Goal: Task Accomplishment & Management: Manage account settings

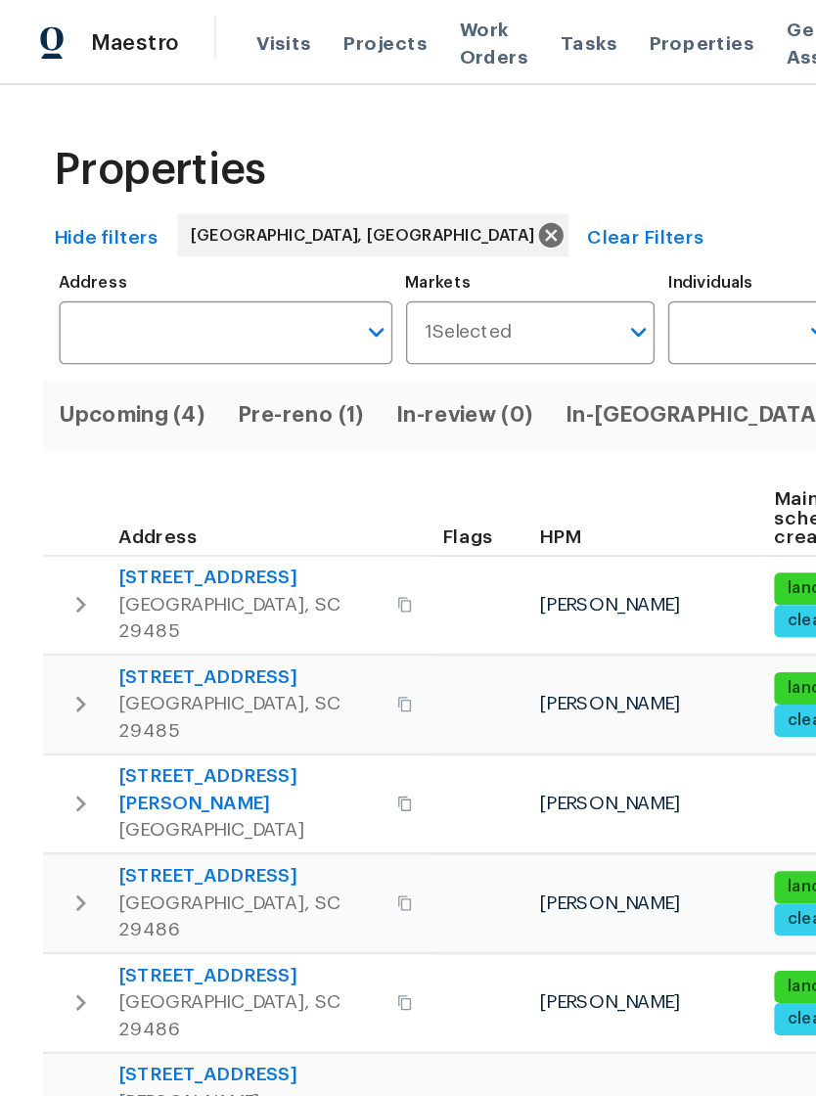
scroll to position [0, 33]
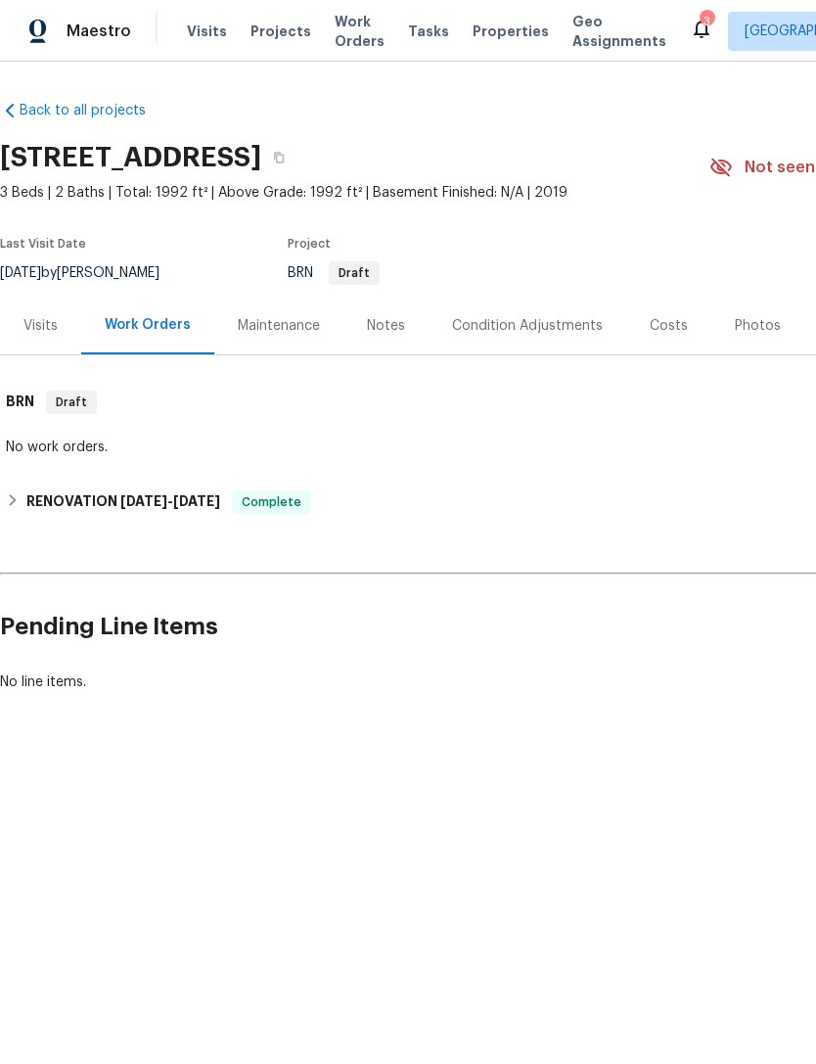
click at [690, 31] on icon at bounding box center [701, 28] width 23 height 23
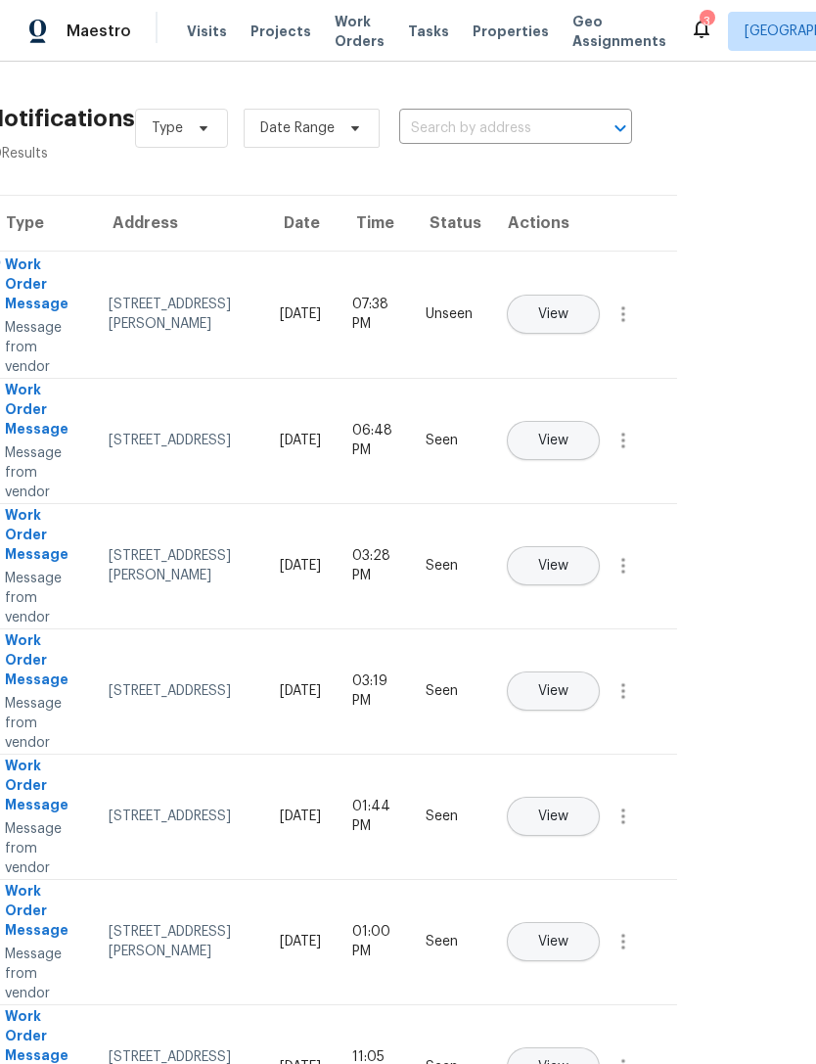
scroll to position [-1, 252]
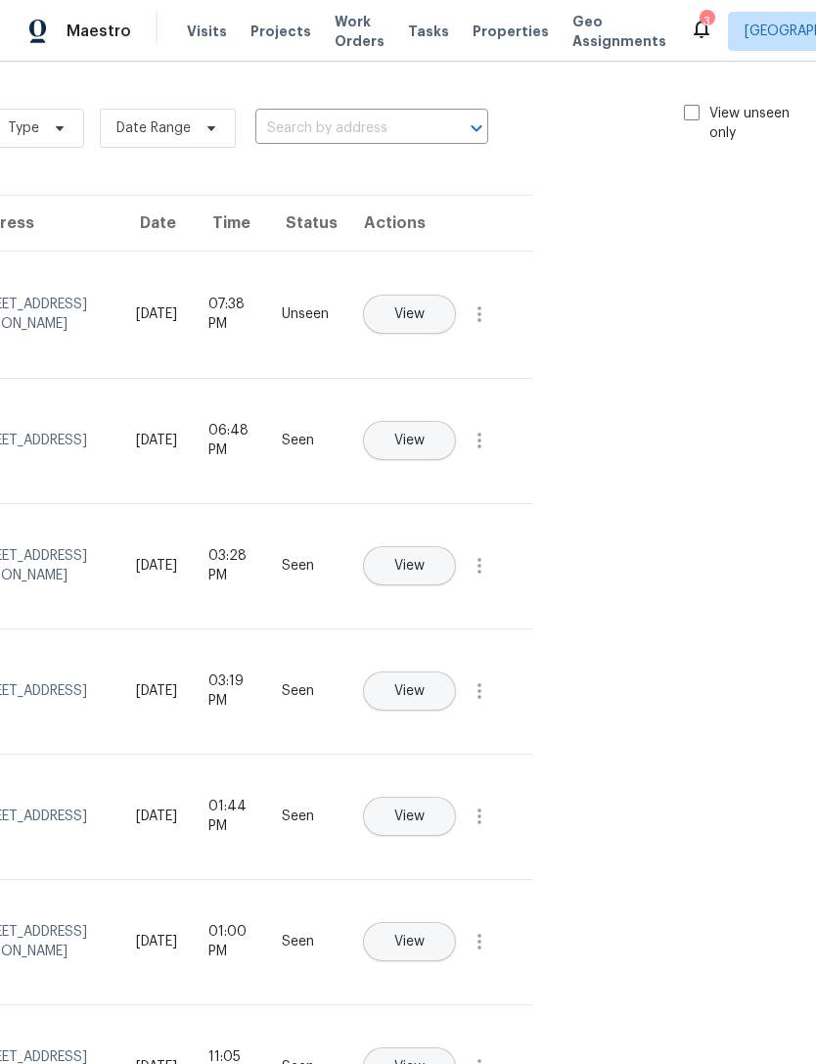
click at [692, 109] on span at bounding box center [692, 113] width 16 height 16
click at [692, 109] on input "View unseen only" at bounding box center [690, 110] width 13 height 13
checkbox input "true"
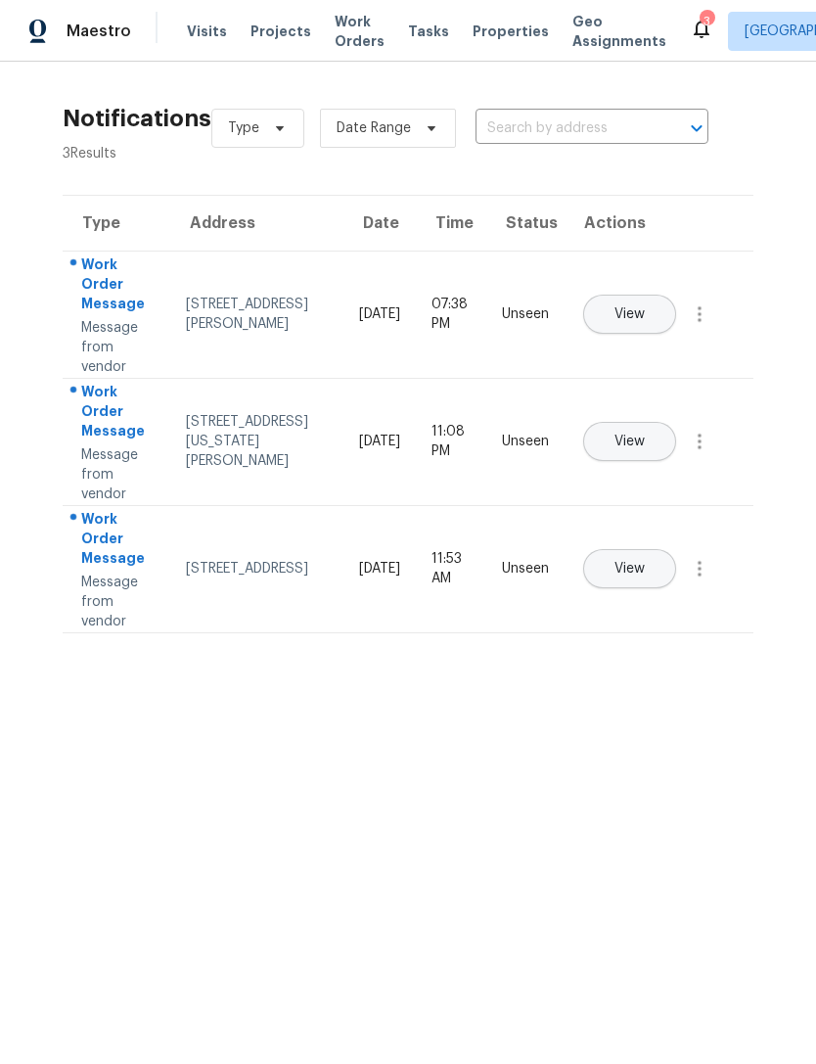
scroll to position [0, 0]
click at [343, 33] on span "Work Orders" at bounding box center [360, 31] width 50 height 39
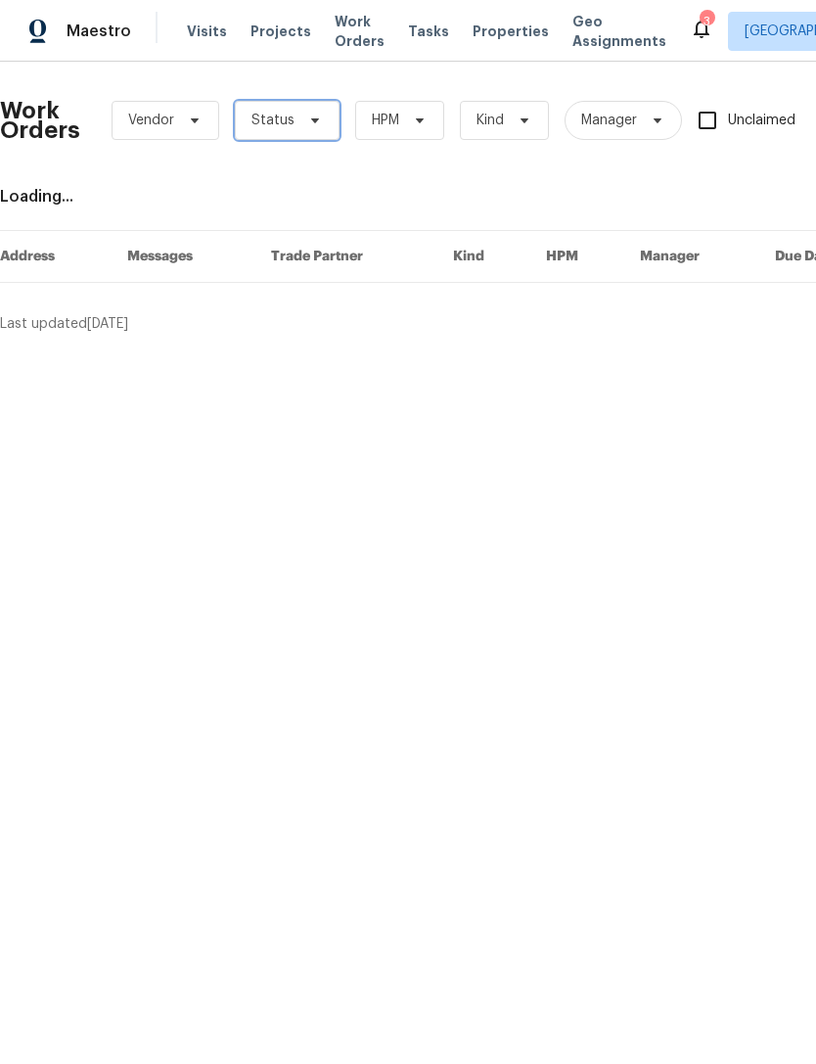
click at [314, 124] on icon at bounding box center [315, 121] width 16 height 16
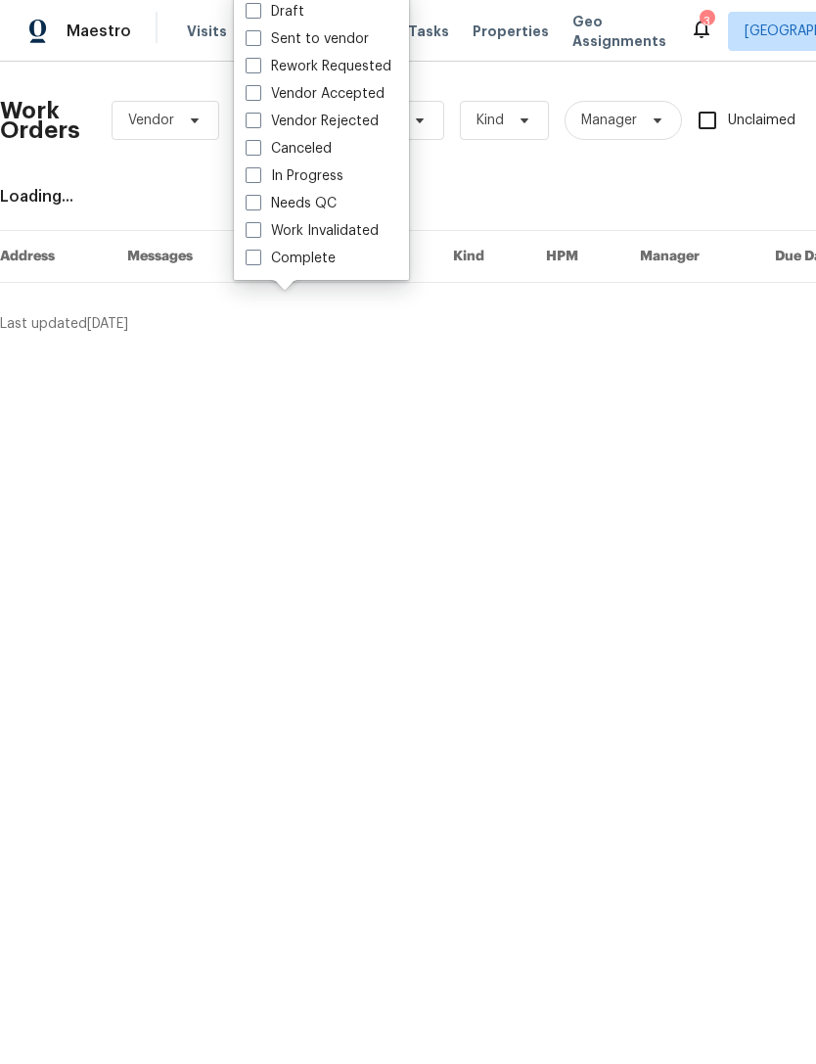
click at [257, 201] on span at bounding box center [254, 203] width 16 height 16
click at [257, 201] on input "Needs QC" at bounding box center [252, 200] width 13 height 13
checkbox input "true"
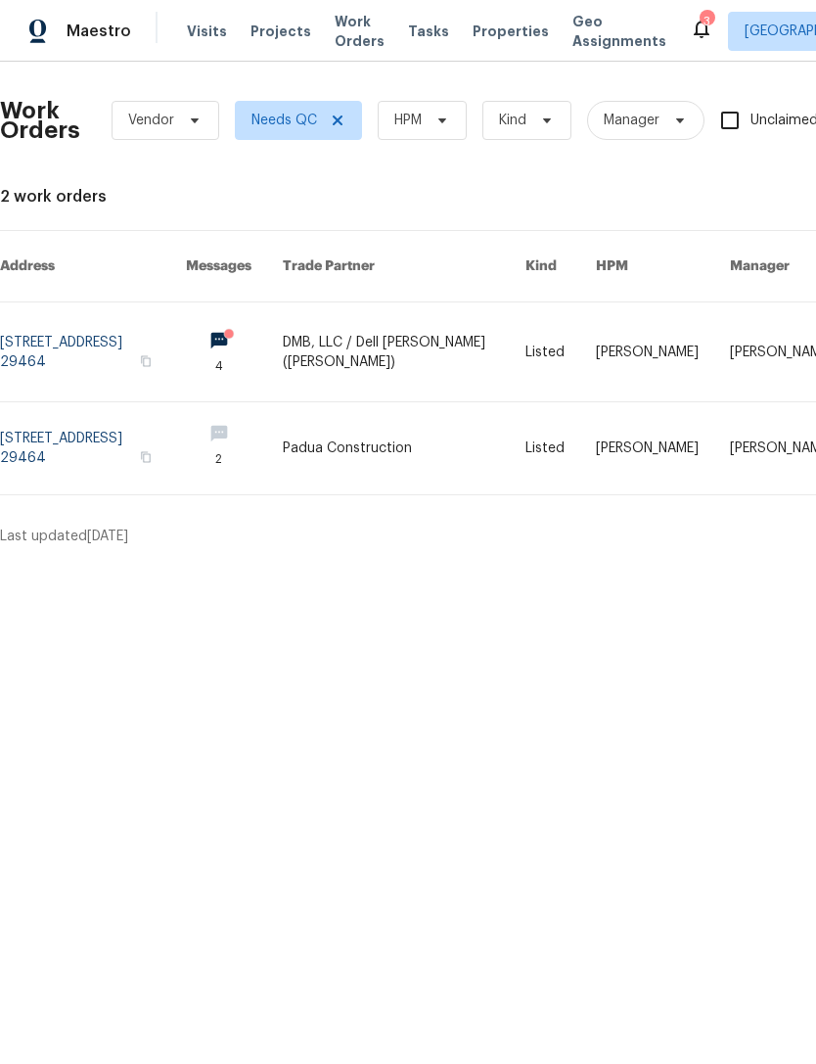
click at [190, 37] on span "Visits" at bounding box center [207, 32] width 40 height 20
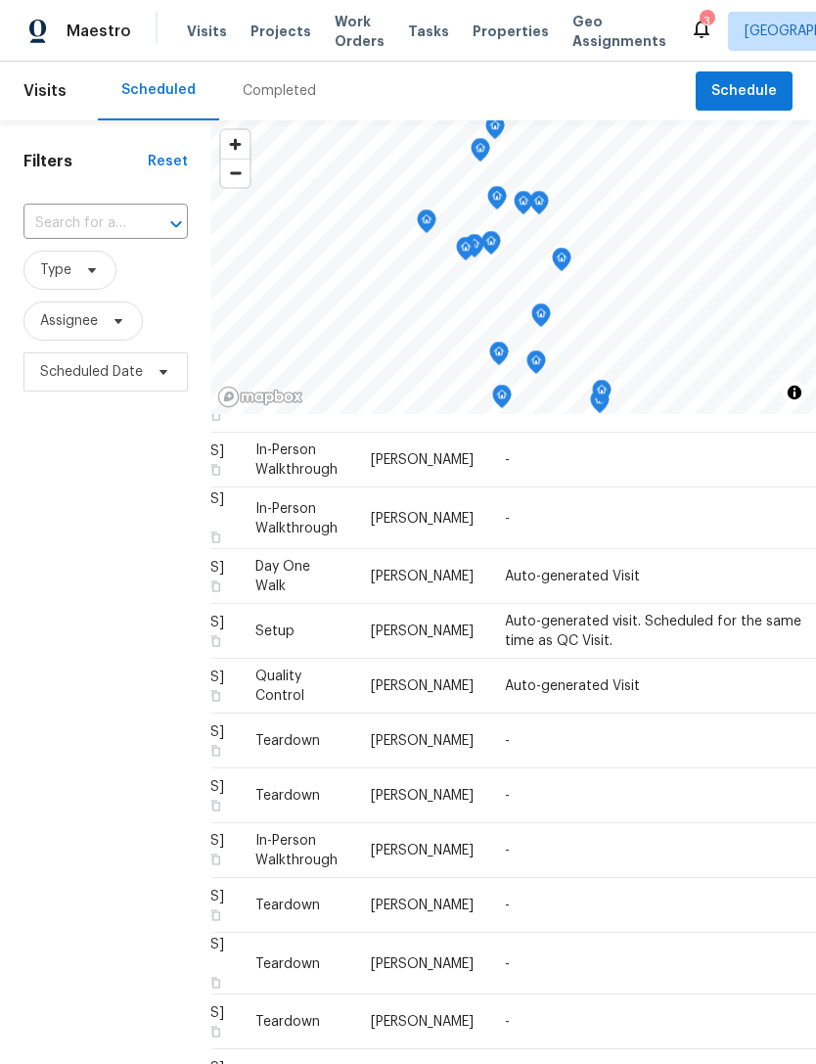
scroll to position [2197, 134]
click at [700, 17] on div "3" at bounding box center [707, 22] width 14 height 20
click at [700, 27] on div "3" at bounding box center [707, 22] width 14 height 20
click at [690, 23] on icon at bounding box center [701, 28] width 23 height 23
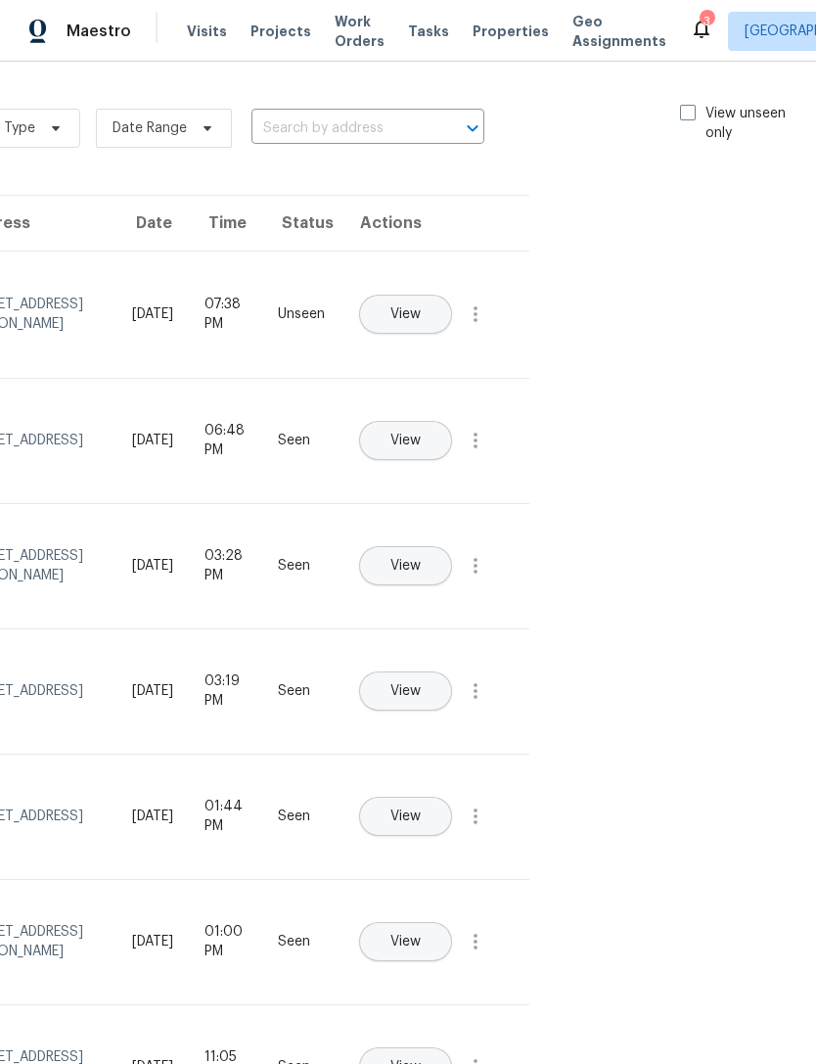
scroll to position [-1, 223]
click at [692, 110] on span at bounding box center [692, 113] width 16 height 16
click at [692, 110] on input "View unseen only" at bounding box center [690, 110] width 13 height 13
checkbox input "true"
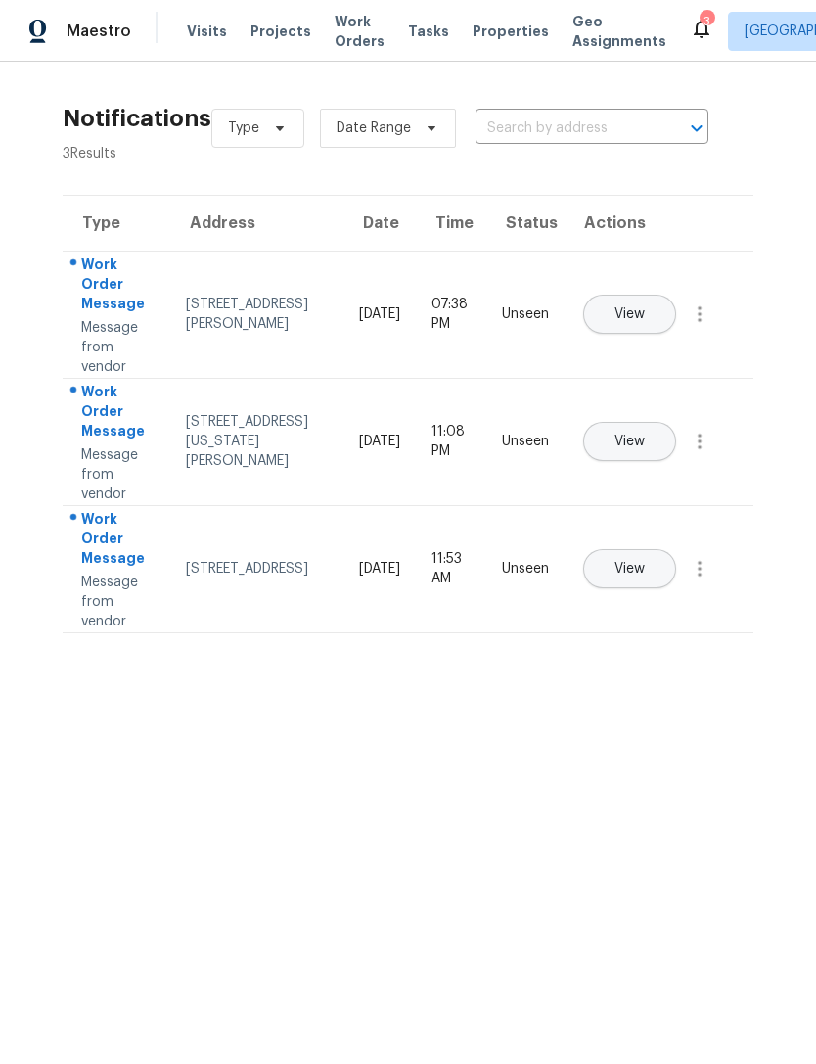
scroll to position [0, 0]
